Goal: Transaction & Acquisition: Purchase product/service

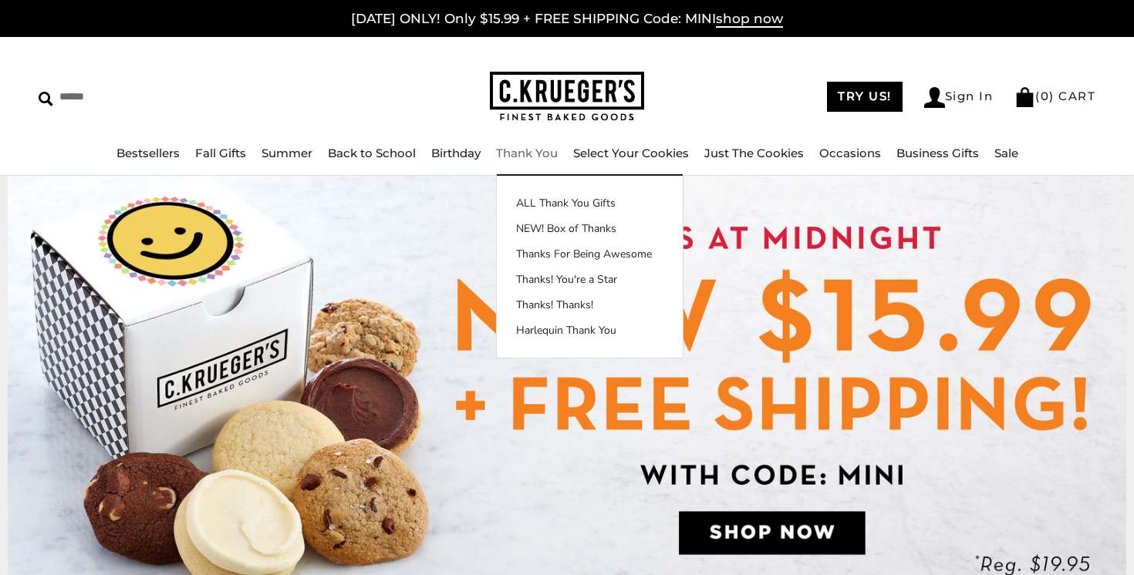
click at [523, 153] on link "Thank You" at bounding box center [527, 153] width 62 height 15
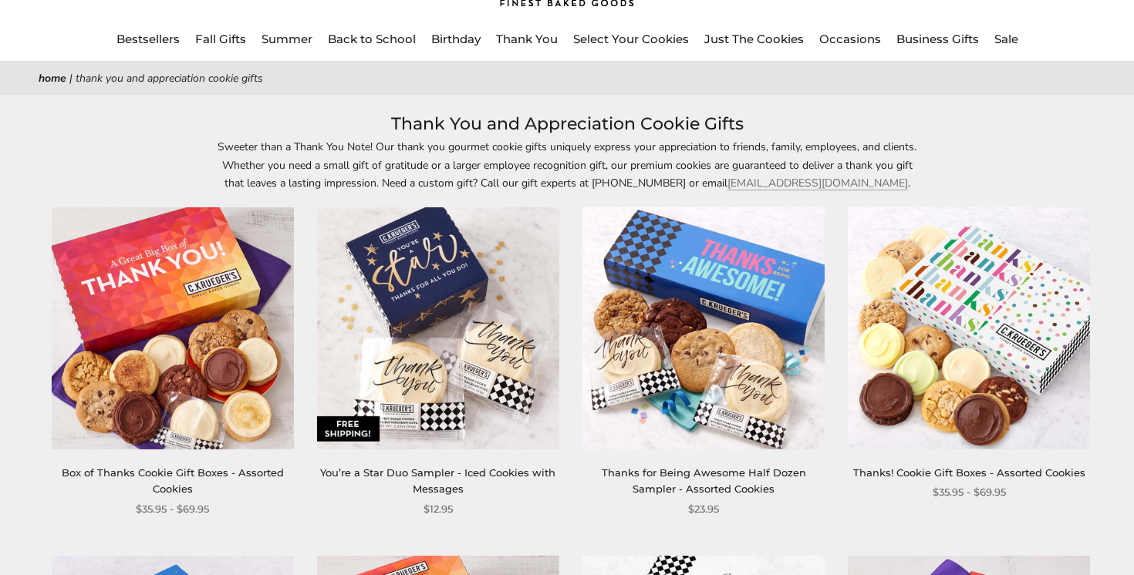
scroll to position [96, 0]
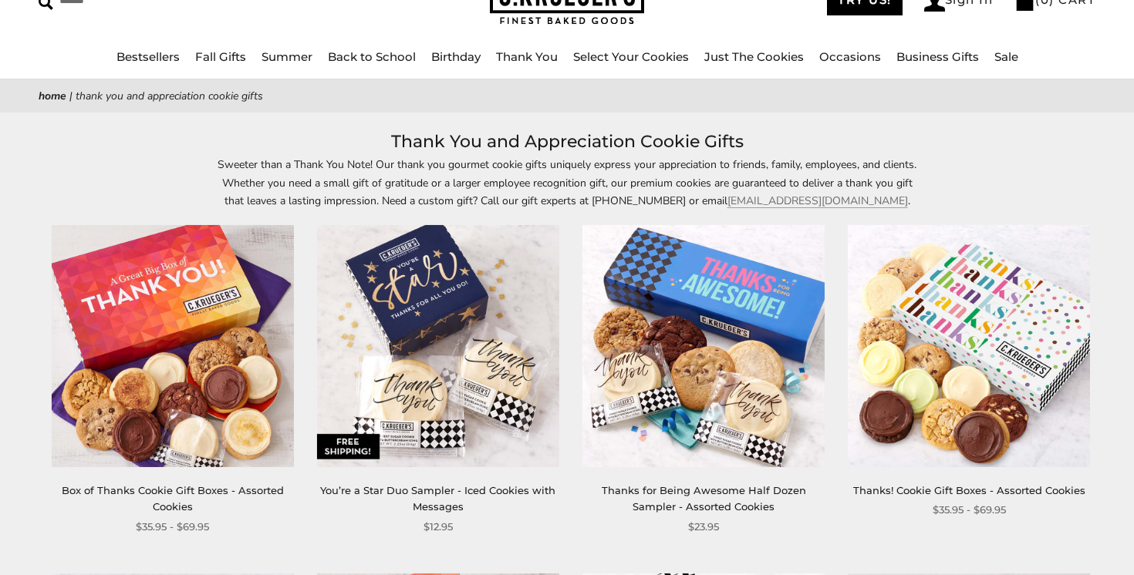
click at [180, 332] on img at bounding box center [173, 346] width 242 height 242
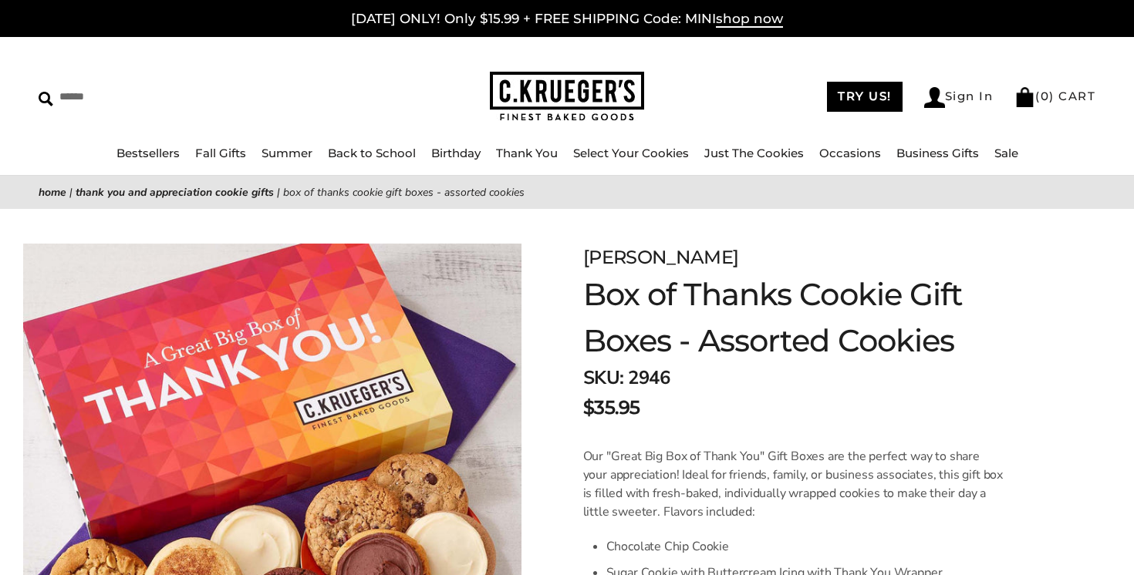
click at [255, 405] on img at bounding box center [272, 492] width 498 height 497
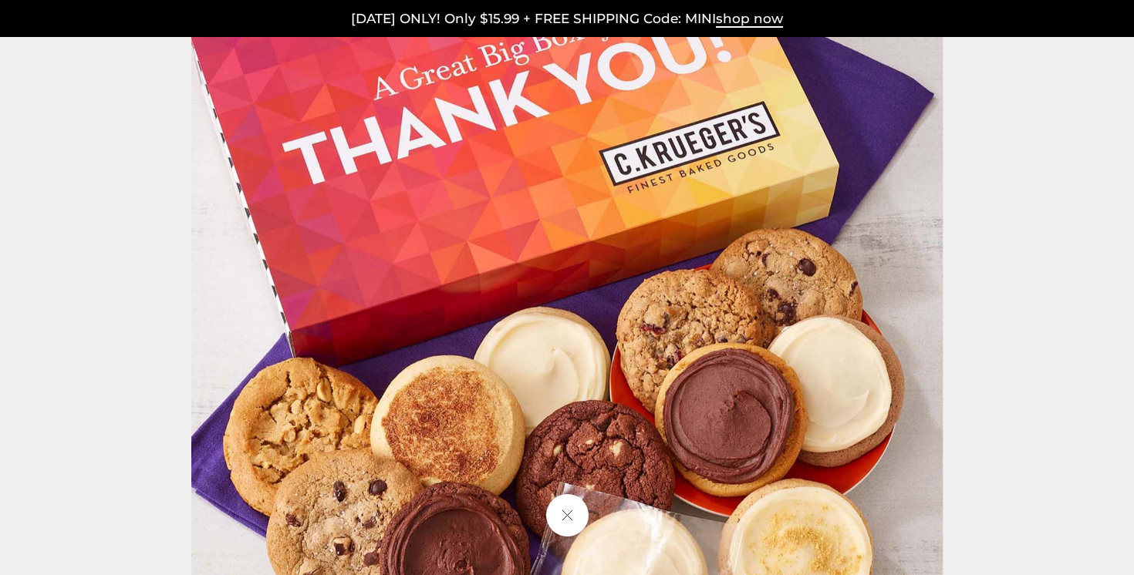
click at [578, 511] on button at bounding box center [566, 515] width 42 height 42
